Goal: Find specific page/section: Find specific page/section

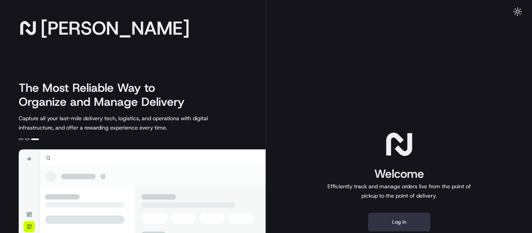
click at [399, 223] on button "Log in" at bounding box center [399, 222] width 62 height 19
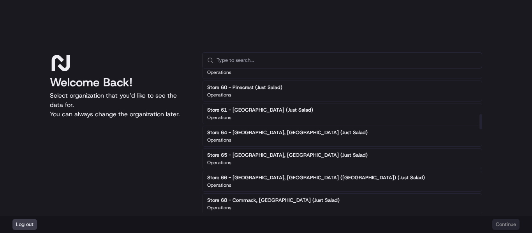
scroll to position [467, 0]
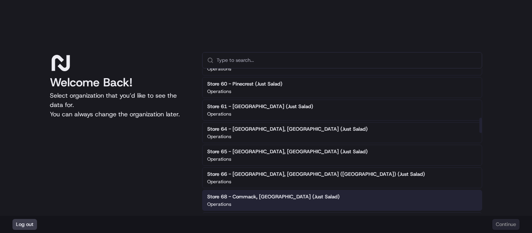
click at [283, 196] on h2 "Store 68 - Commack, [GEOGRAPHIC_DATA] (Just Salad)" at bounding box center [273, 196] width 132 height 7
click at [513, 227] on button "Continue" at bounding box center [505, 224] width 27 height 11
